Goal: Navigation & Orientation: Find specific page/section

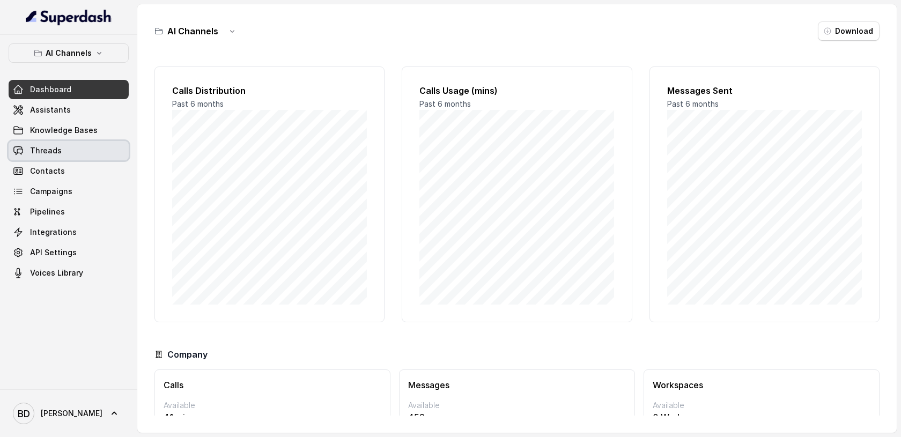
click at [47, 146] on span "Threads" at bounding box center [46, 150] width 32 height 11
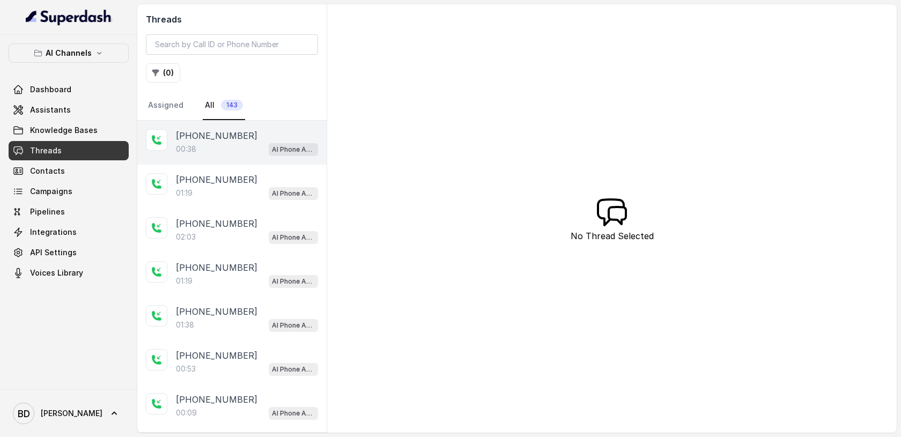
click at [227, 138] on p "[PHONE_NUMBER]" at bounding box center [217, 135] width 82 height 13
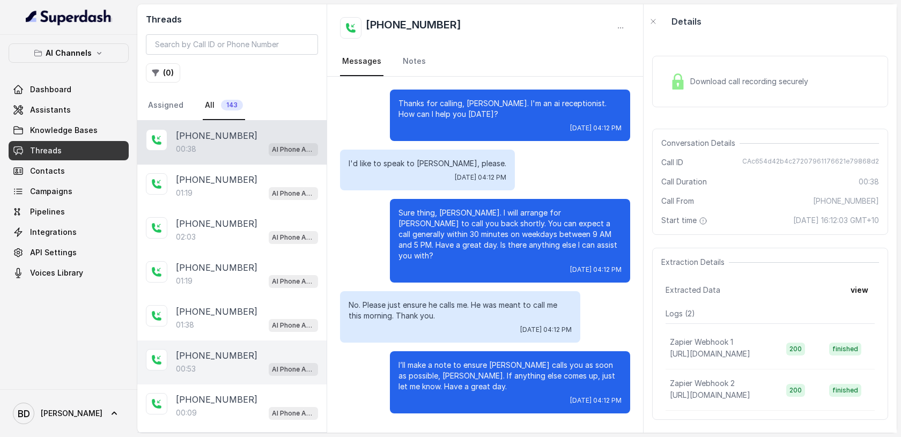
click at [224, 356] on p "[PHONE_NUMBER]" at bounding box center [217, 355] width 82 height 13
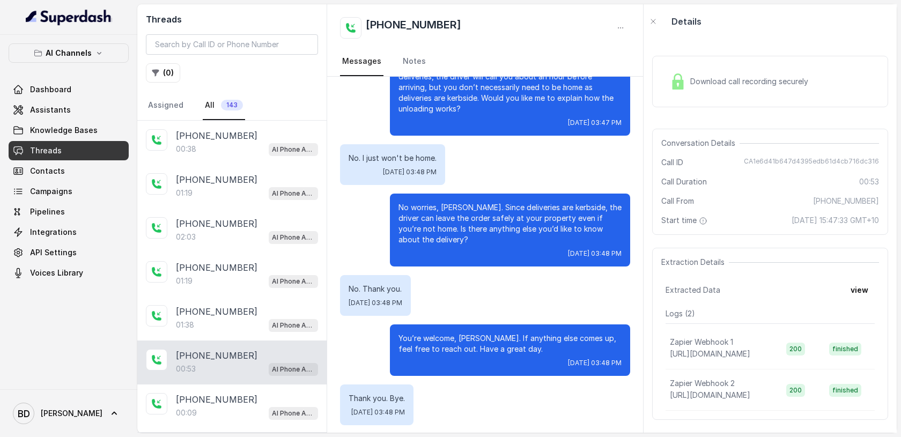
scroll to position [191, 0]
